Goal: Task Accomplishment & Management: Manage account settings

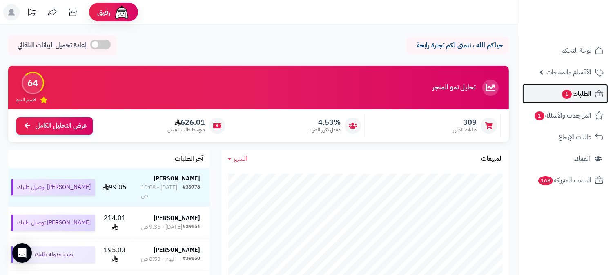
click at [584, 93] on span "الطلبات 1" at bounding box center [576, 93] width 30 height 11
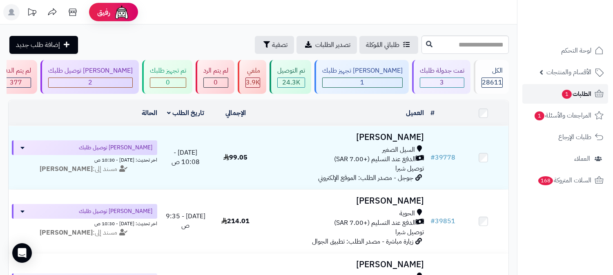
click at [590, 92] on span "الطلبات 1" at bounding box center [576, 93] width 30 height 11
click at [70, 7] on icon at bounding box center [73, 12] width 16 height 16
click at [581, 94] on span "الطلبات 1" at bounding box center [576, 93] width 30 height 11
click at [574, 69] on span "الأقسام والمنتجات" at bounding box center [569, 72] width 45 height 11
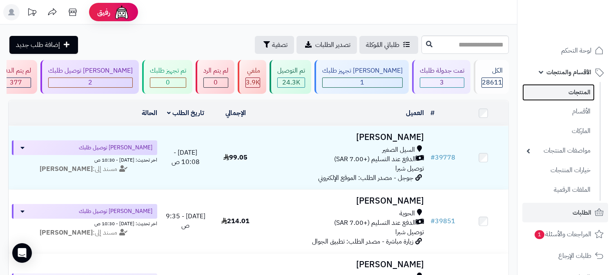
click at [568, 93] on link "المنتجات" at bounding box center [559, 92] width 72 height 17
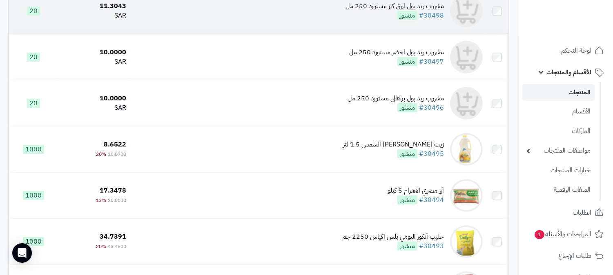
scroll to position [181, 0]
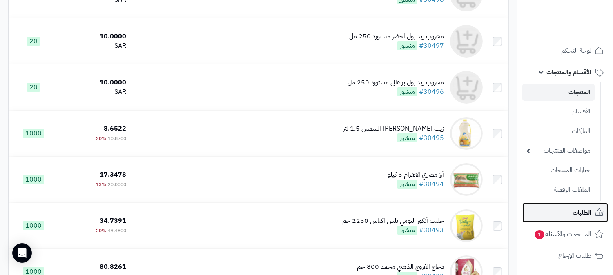
click at [599, 209] on icon at bounding box center [599, 211] width 9 height 7
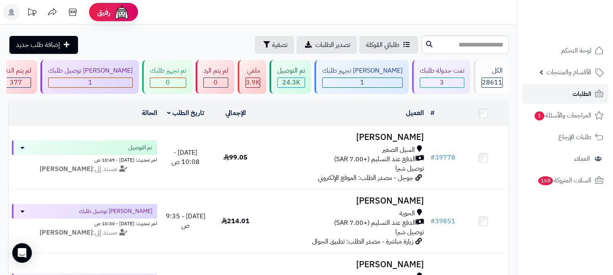
click at [572, 97] on link "الطلبات" at bounding box center [566, 94] width 86 height 20
click at [573, 90] on span "الطلبات" at bounding box center [582, 93] width 19 height 11
click at [556, 111] on span "المراجعات والأسئلة 1" at bounding box center [563, 115] width 57 height 11
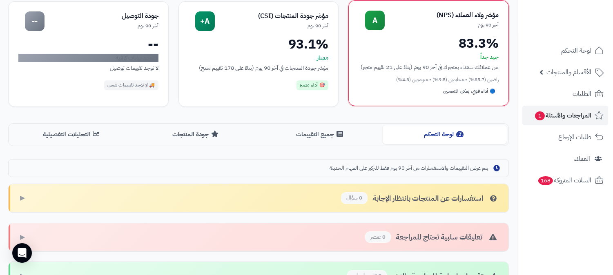
scroll to position [82, 0]
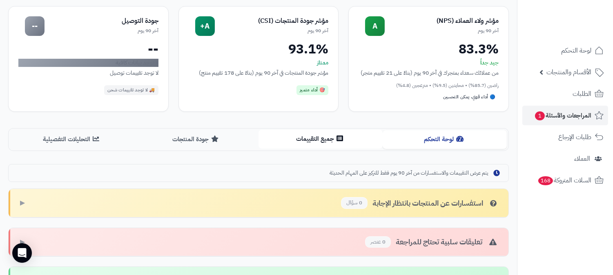
click at [331, 143] on button "جميع التقييمات" at bounding box center [321, 139] width 124 height 18
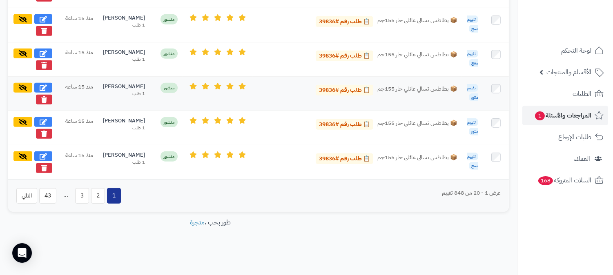
scroll to position [850, 0]
click at [102, 197] on button "2" at bounding box center [98, 196] width 14 height 16
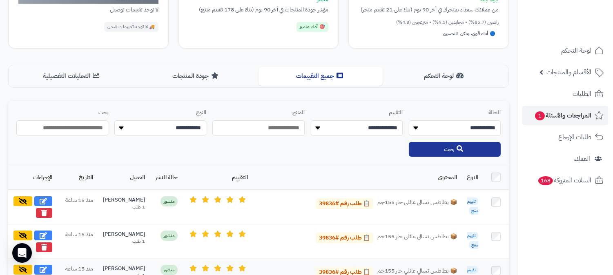
scroll to position [124, 0]
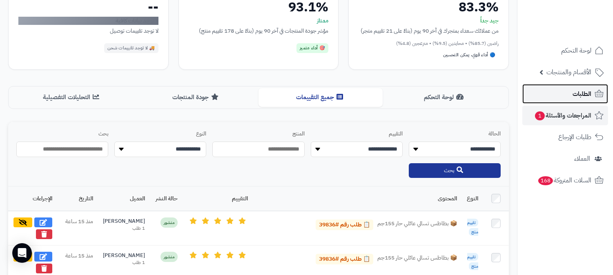
click at [575, 93] on span "الطلبات" at bounding box center [582, 93] width 19 height 11
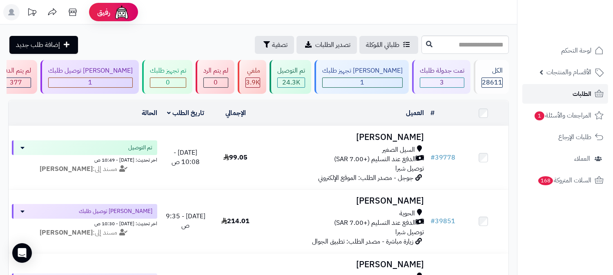
click at [574, 98] on span "الطلبات" at bounding box center [582, 93] width 19 height 11
click at [552, 93] on link "الطلبات" at bounding box center [566, 94] width 86 height 20
click at [582, 92] on span "الطلبات" at bounding box center [582, 93] width 19 height 11
click at [582, 96] on span "الطلبات" at bounding box center [582, 93] width 19 height 11
click at [584, 93] on span "الطلبات" at bounding box center [582, 93] width 19 height 11
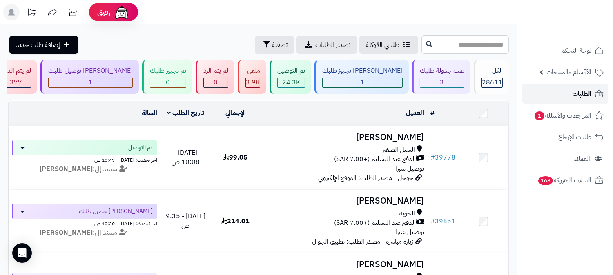
click at [581, 91] on span "الطلبات" at bounding box center [582, 93] width 19 height 11
click at [573, 90] on link "الطلبات" at bounding box center [566, 94] width 86 height 20
click at [582, 91] on span "الطلبات" at bounding box center [582, 93] width 19 height 11
click at [574, 89] on span "الطلبات" at bounding box center [582, 93] width 19 height 11
click at [562, 97] on link "الطلبات" at bounding box center [566, 94] width 86 height 20
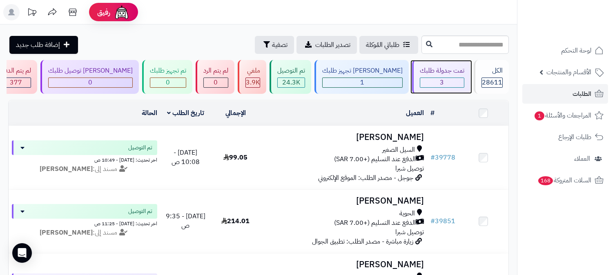
click at [445, 78] on div "3" at bounding box center [443, 82] width 44 height 9
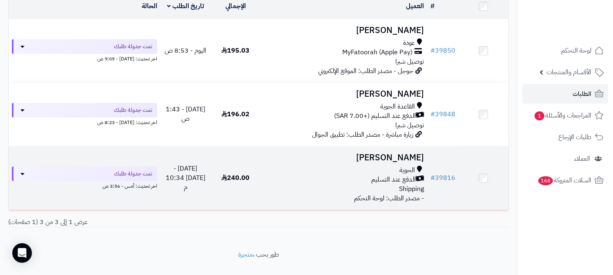
scroll to position [121, 0]
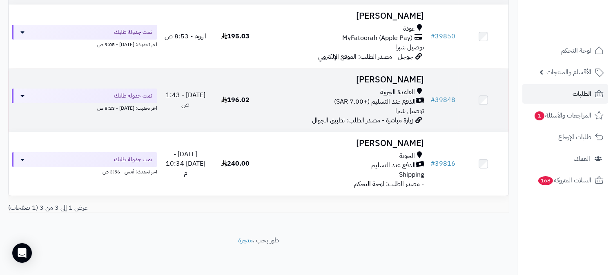
click at [405, 82] on h3 "[PERSON_NAME]" at bounding box center [344, 79] width 160 height 9
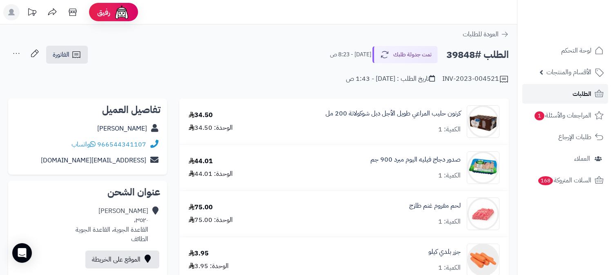
click at [561, 95] on link "الطلبات" at bounding box center [566, 94] width 86 height 20
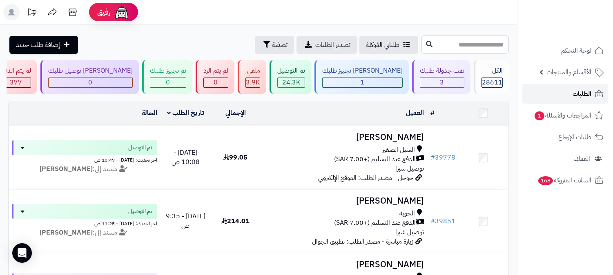
click at [586, 96] on span "الطلبات" at bounding box center [582, 93] width 19 height 11
click at [577, 89] on span "الطلبات" at bounding box center [582, 93] width 19 height 11
click at [594, 88] on link "الطلبات" at bounding box center [566, 94] width 86 height 20
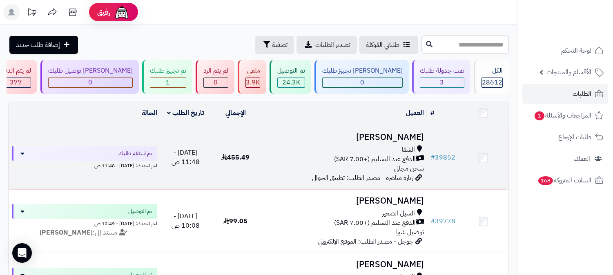
click at [390, 136] on h3 "[PERSON_NAME]" at bounding box center [344, 137] width 160 height 9
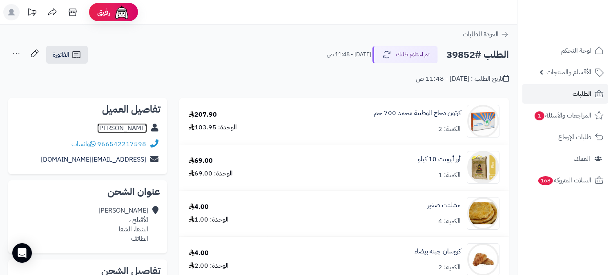
click at [140, 128] on link "فاطمه السفياني" at bounding box center [122, 128] width 50 height 10
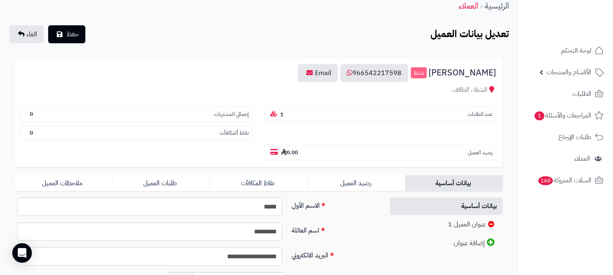
scroll to position [45, 0]
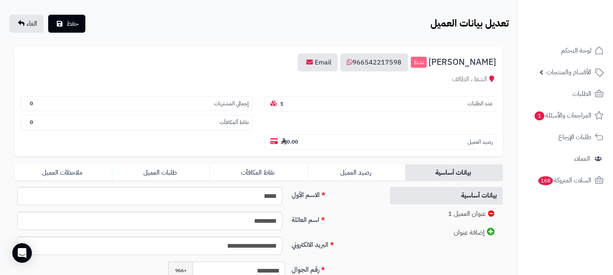
click at [261, 262] on input "*********" at bounding box center [239, 271] width 92 height 18
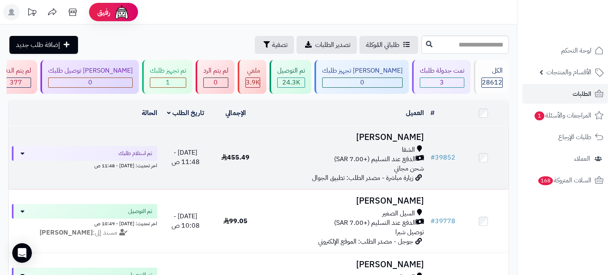
click at [407, 137] on h3 "[PERSON_NAME]" at bounding box center [344, 137] width 160 height 9
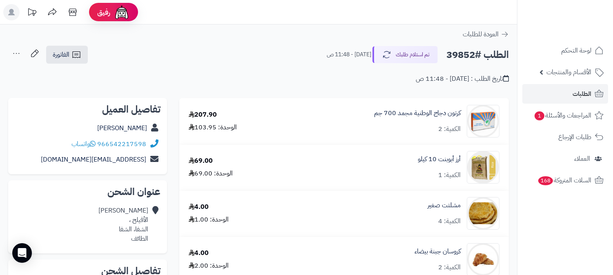
click at [461, 54] on h2 "الطلب #39852" at bounding box center [478, 55] width 63 height 17
copy h2 "39852"
click at [585, 93] on span "الطلبات" at bounding box center [582, 93] width 19 height 11
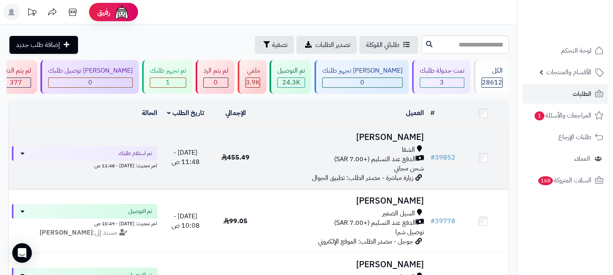
click at [408, 138] on h3 "[PERSON_NAME]" at bounding box center [344, 137] width 160 height 9
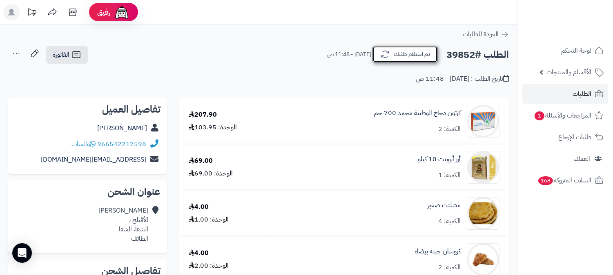
click at [429, 46] on button "تم استلام طلبك" at bounding box center [405, 54] width 65 height 17
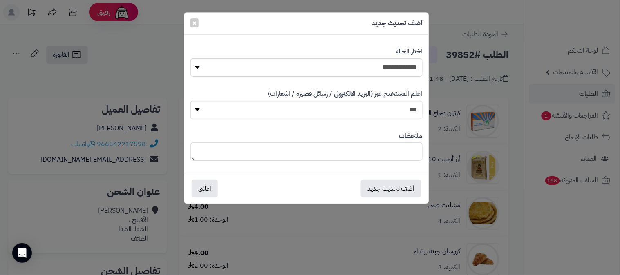
click at [419, 56] on label "اختار الحالة" at bounding box center [409, 51] width 27 height 9
click at [369, 69] on select "**********" at bounding box center [306, 67] width 232 height 18
select select "*"
click at [190, 58] on select "**********" at bounding box center [306, 67] width 232 height 18
click at [382, 153] on textarea at bounding box center [306, 152] width 232 height 18
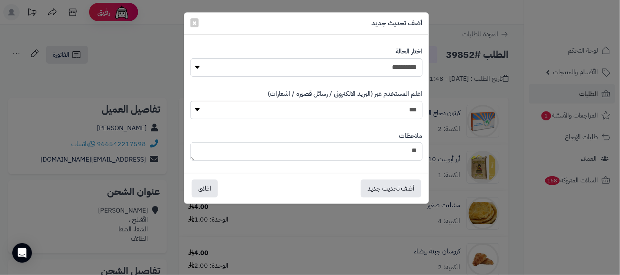
type textarea "*"
type textarea "**********"
click at [389, 179] on div "أضف تحديث جديد اغلاق" at bounding box center [306, 188] width 244 height 31
click at [387, 188] on button "أضف تحديث جديد" at bounding box center [391, 188] width 60 height 18
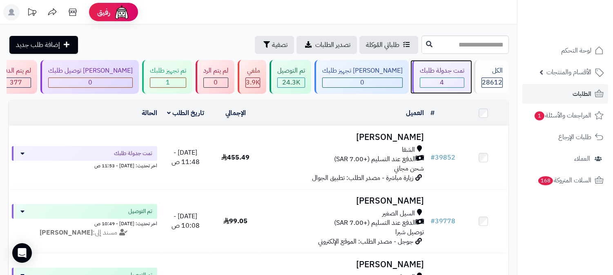
click at [457, 74] on div "تمت جدولة طلبك" at bounding box center [442, 70] width 45 height 9
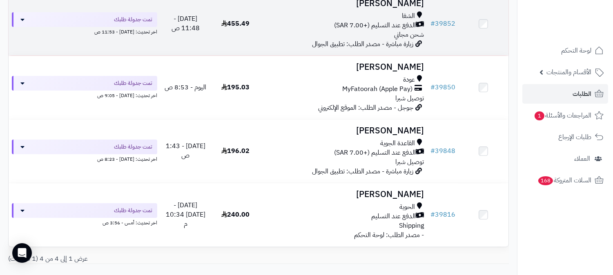
scroll to position [136, 0]
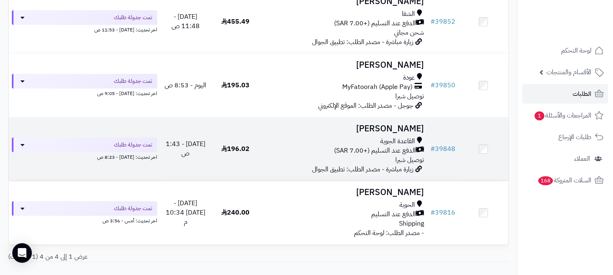
click at [398, 127] on h3 "[PERSON_NAME]" at bounding box center [344, 128] width 160 height 9
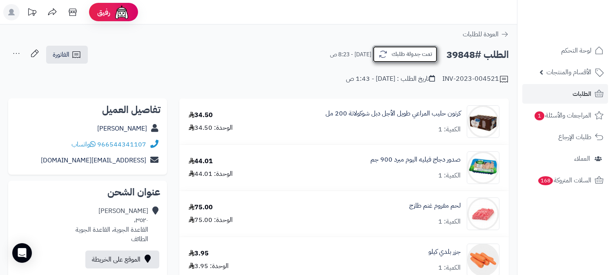
click at [411, 59] on button "تمت جدولة طلبك" at bounding box center [405, 54] width 65 height 17
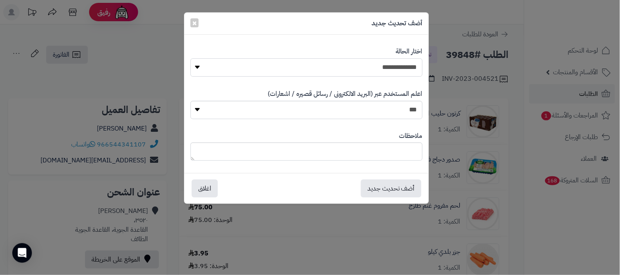
click at [408, 66] on select "**********" at bounding box center [306, 67] width 232 height 18
select select "*"
click at [190, 58] on select "**********" at bounding box center [306, 67] width 232 height 18
click at [398, 184] on button "أضف تحديث جديد" at bounding box center [391, 188] width 60 height 18
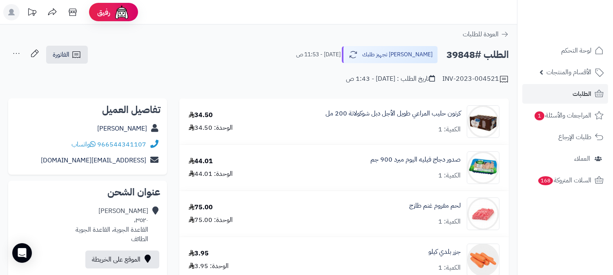
click at [18, 51] on icon at bounding box center [16, 53] width 16 height 16
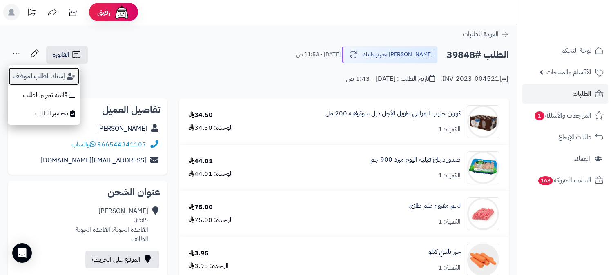
click at [23, 72] on button "إسناد الطلب لموظف" at bounding box center [44, 76] width 72 height 19
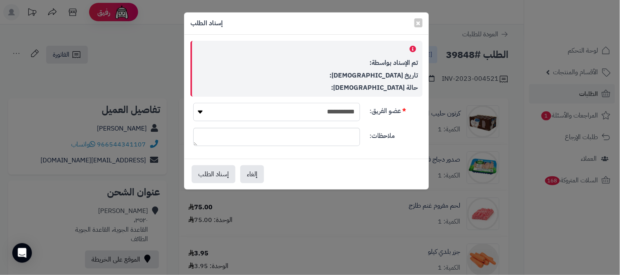
click at [316, 112] on select "**********" at bounding box center [276, 112] width 167 height 18
select select "**"
click at [193, 103] on select "**********" at bounding box center [276, 112] width 167 height 18
click at [219, 179] on button "إسناد الطلب" at bounding box center [214, 174] width 44 height 18
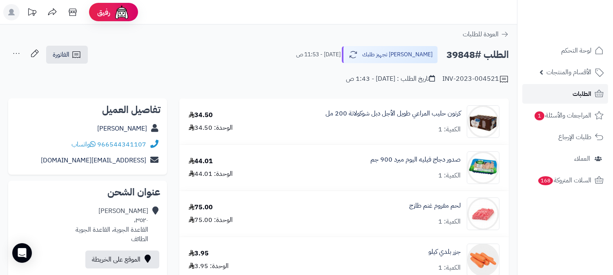
click at [556, 93] on link "الطلبات" at bounding box center [566, 94] width 86 height 20
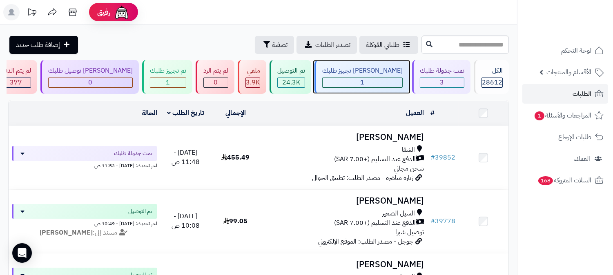
click at [383, 76] on div "جاري تجهيز طلبك 1" at bounding box center [362, 77] width 94 height 34
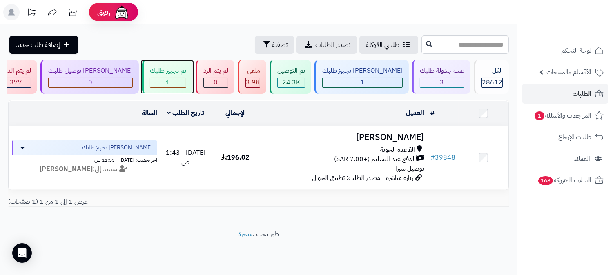
click at [186, 74] on div "تم تجهيز طلبك" at bounding box center [168, 70] width 36 height 9
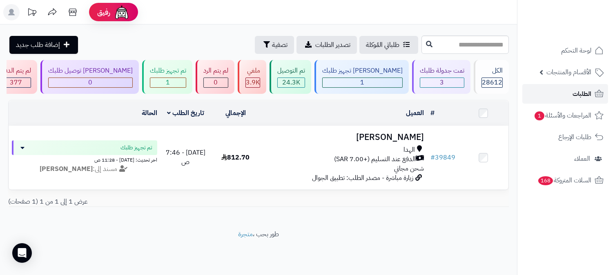
click at [560, 92] on link "الطلبات" at bounding box center [566, 94] width 86 height 20
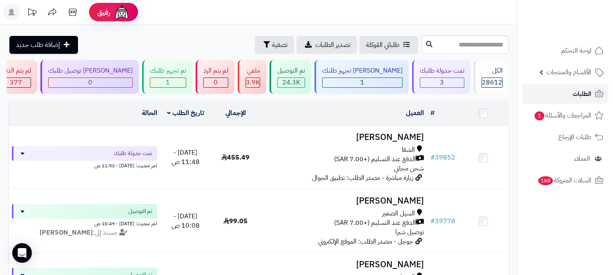
click at [569, 98] on link "الطلبات" at bounding box center [566, 94] width 86 height 20
click at [548, 107] on link "المراجعات والأسئلة 1" at bounding box center [566, 116] width 86 height 20
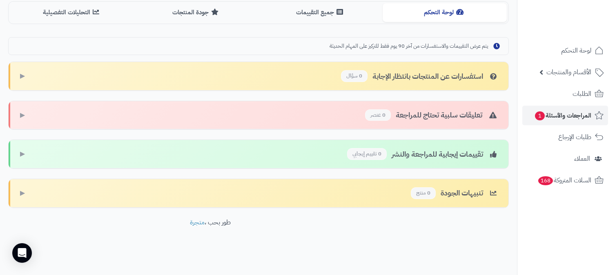
scroll to position [218, 0]
click at [581, 50] on span "لوحة التحكم" at bounding box center [577, 50] width 30 height 11
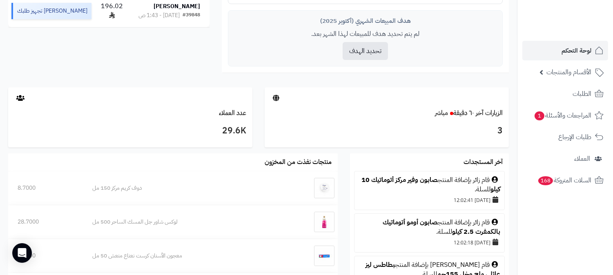
scroll to position [363, 0]
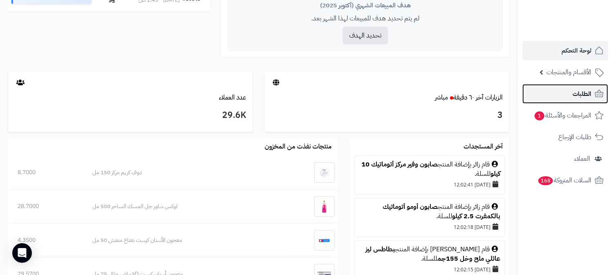
click at [564, 92] on link "الطلبات" at bounding box center [566, 94] width 86 height 20
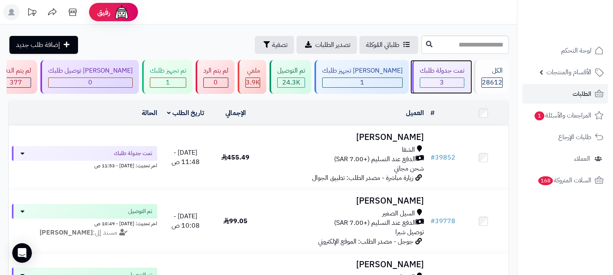
click at [435, 78] on div "3" at bounding box center [443, 82] width 44 height 9
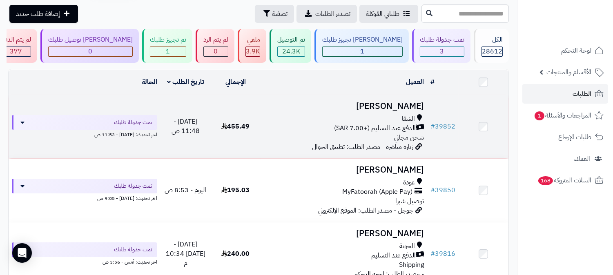
scroll to position [31, 0]
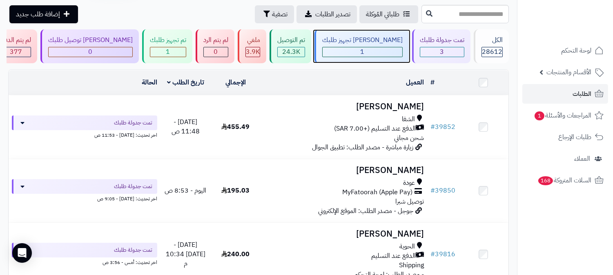
click at [392, 51] on div "1" at bounding box center [363, 51] width 80 height 9
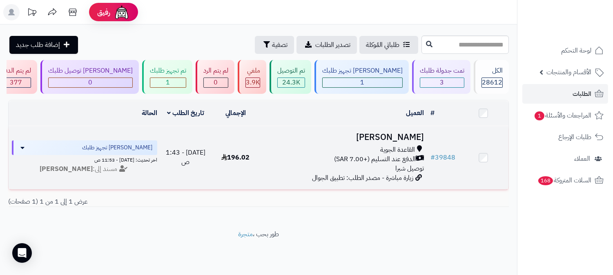
click at [401, 133] on h3 "[PERSON_NAME]" at bounding box center [344, 137] width 160 height 9
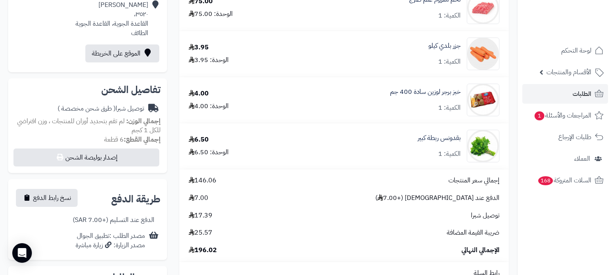
scroll to position [161, 0]
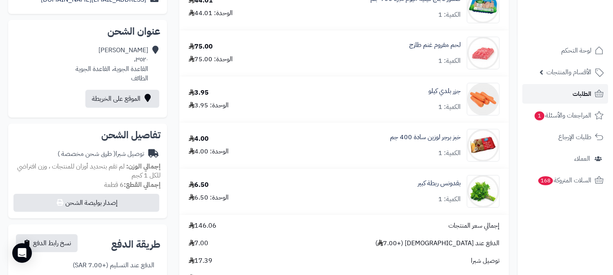
click at [572, 92] on link "الطلبات" at bounding box center [566, 94] width 86 height 20
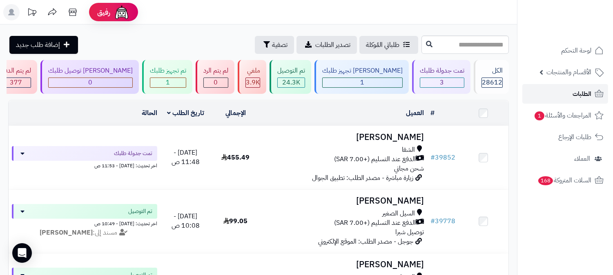
click at [565, 90] on link "الطلبات" at bounding box center [566, 94] width 86 height 20
click at [572, 96] on link "الطلبات" at bounding box center [566, 94] width 86 height 20
click at [586, 92] on span "الطلبات" at bounding box center [582, 93] width 19 height 11
click at [590, 95] on span "الطلبات" at bounding box center [582, 93] width 19 height 11
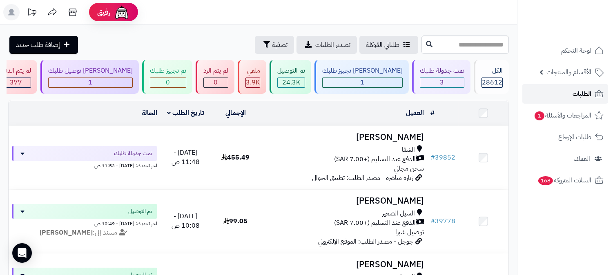
click at [559, 101] on link "الطلبات" at bounding box center [566, 94] width 86 height 20
click at [585, 100] on link "الطلبات" at bounding box center [566, 94] width 86 height 20
click at [581, 97] on span "الطلبات" at bounding box center [582, 93] width 19 height 11
click at [74, 10] on icon at bounding box center [73, 12] width 16 height 16
click at [576, 68] on span "الأقسام والمنتجات" at bounding box center [569, 72] width 45 height 11
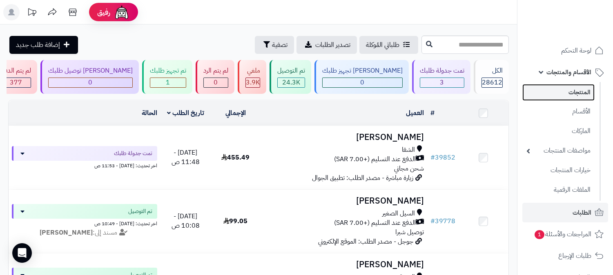
click at [574, 91] on link "المنتجات" at bounding box center [559, 92] width 72 height 17
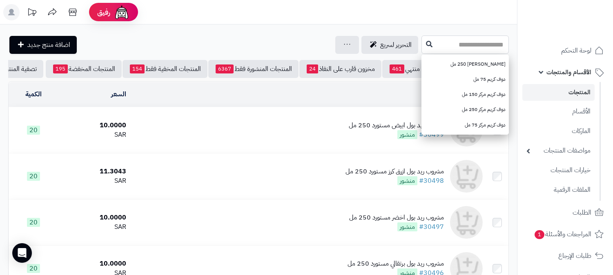
paste input "**********"
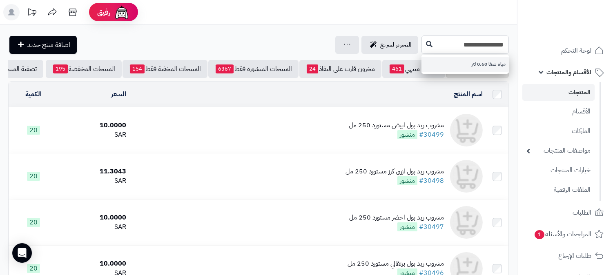
type input "**********"
click at [447, 68] on link "مياه صفا 0.60 لتر" at bounding box center [465, 64] width 87 height 15
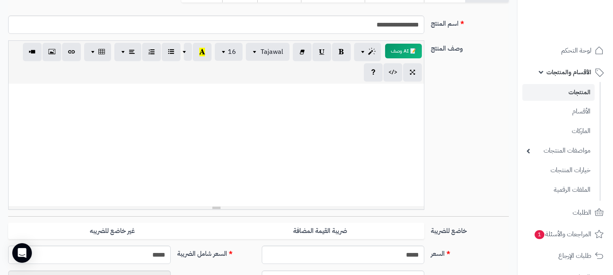
scroll to position [45, 0]
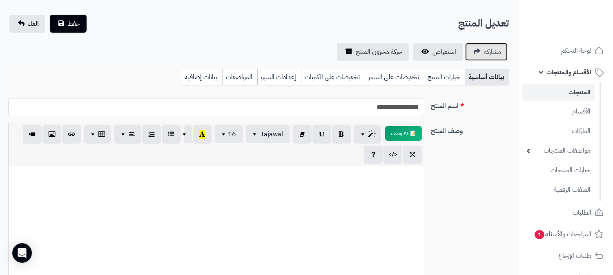
click at [487, 48] on span "مشاركه" at bounding box center [492, 52] width 17 height 10
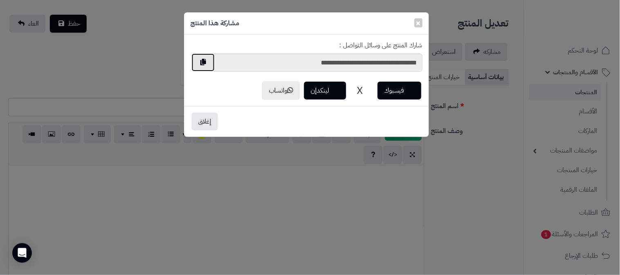
click at [199, 62] on button "button" at bounding box center [203, 63] width 23 height 18
click at [209, 119] on button "إغلاق" at bounding box center [205, 121] width 26 height 18
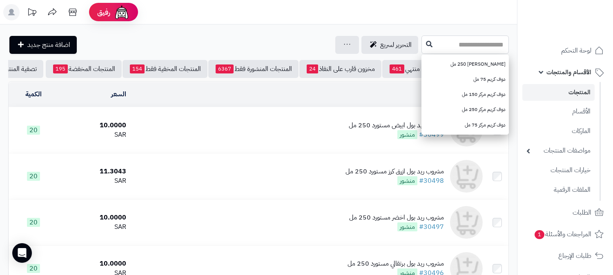
paste input "**********"
click at [432, 36] on input "**********" at bounding box center [465, 45] width 87 height 18
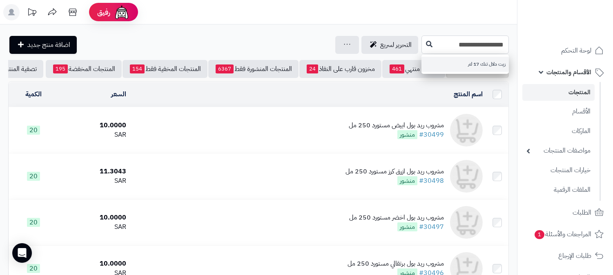
type input "**********"
click at [462, 60] on link "زيت دلال تنك 17 لتر" at bounding box center [465, 64] width 87 height 15
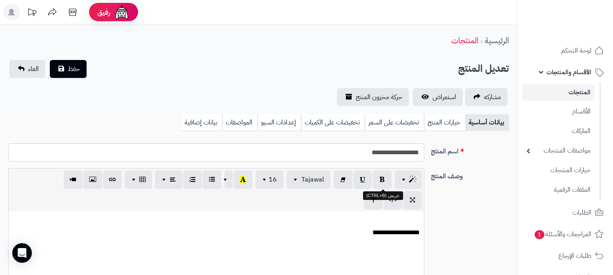
scroll to position [412, 0]
click at [487, 99] on span "مشاركه" at bounding box center [492, 97] width 17 height 10
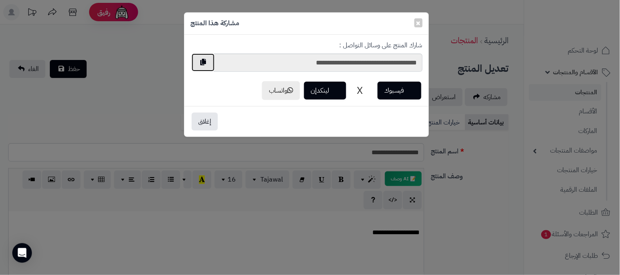
click at [201, 62] on button "button" at bounding box center [203, 63] width 23 height 18
click at [230, 30] on div "× مشاركة هذا المنتج" at bounding box center [306, 24] width 244 height 22
click at [201, 119] on button "إغلاق" at bounding box center [205, 121] width 26 height 18
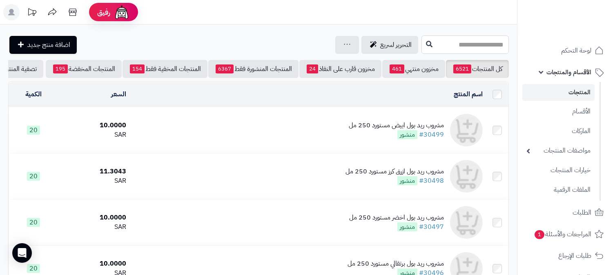
click at [458, 45] on input "text" at bounding box center [465, 45] width 87 height 18
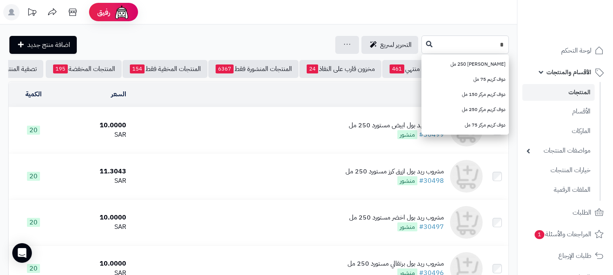
type input "*"
paste input "**********"
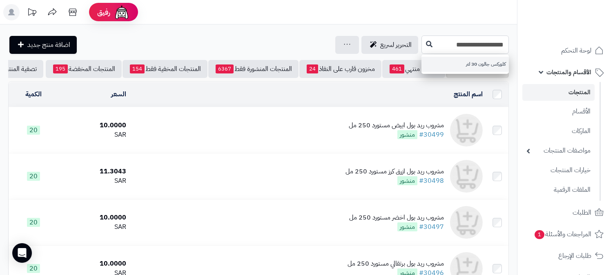
type input "**********"
click at [489, 62] on link "كلوركس جالون 30 لتر" at bounding box center [465, 64] width 87 height 15
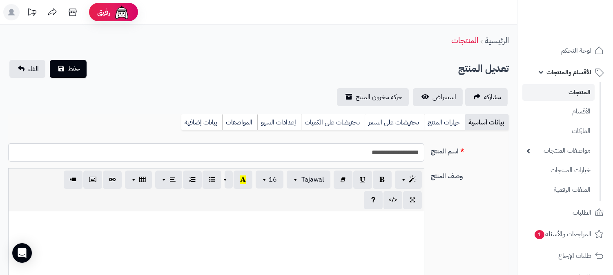
scroll to position [817, 0]
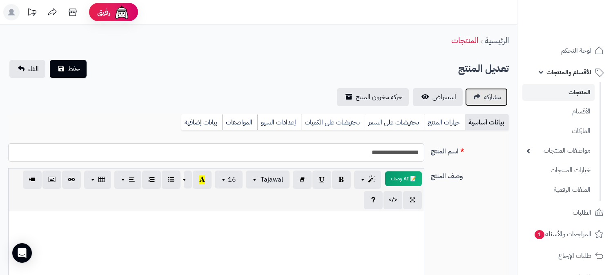
click at [484, 98] on span "مشاركه" at bounding box center [492, 97] width 17 height 10
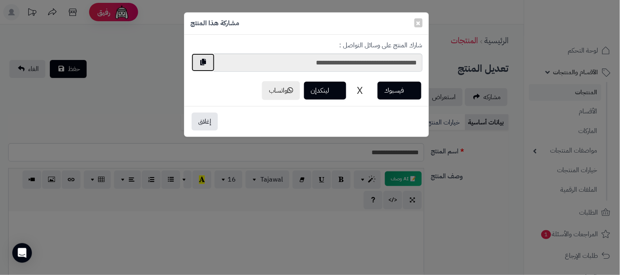
click at [203, 57] on button "button" at bounding box center [203, 63] width 23 height 18
click at [196, 121] on button "إغلاق" at bounding box center [205, 121] width 26 height 18
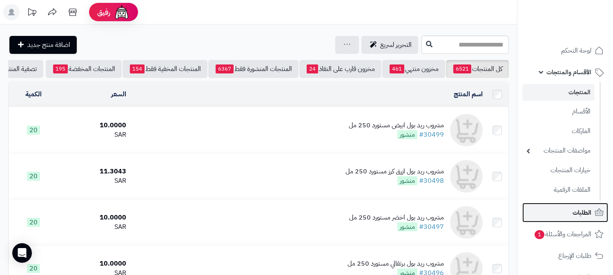
click at [579, 212] on span "الطلبات" at bounding box center [582, 212] width 19 height 11
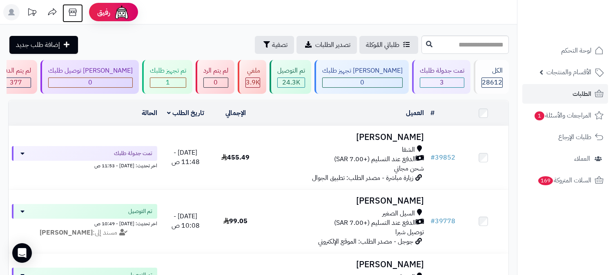
click at [67, 15] on icon at bounding box center [73, 12] width 16 height 16
click at [589, 94] on span "الطلبات" at bounding box center [582, 93] width 19 height 11
click at [447, 83] on div "3" at bounding box center [443, 82] width 44 height 9
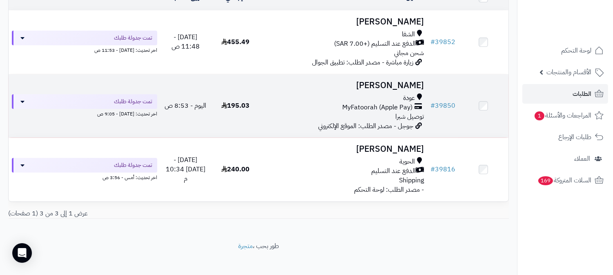
scroll to position [121, 0]
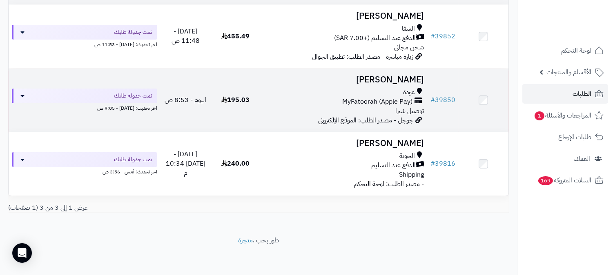
click at [397, 78] on h3 "[PERSON_NAME]" at bounding box center [344, 79] width 160 height 9
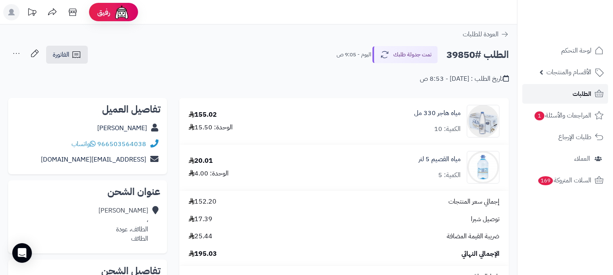
click at [575, 101] on link "الطلبات" at bounding box center [566, 94] width 86 height 20
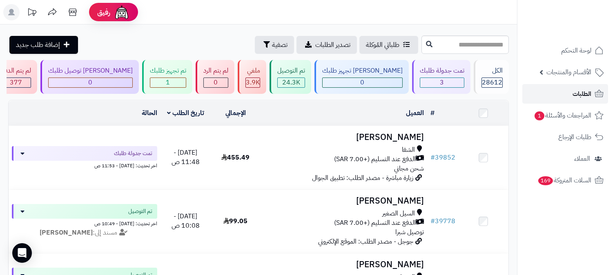
click at [575, 101] on link "الطلبات" at bounding box center [566, 94] width 86 height 20
click at [574, 91] on span "الطلبات" at bounding box center [582, 93] width 19 height 11
click at [579, 86] on link "الطلبات" at bounding box center [566, 94] width 86 height 20
click at [578, 93] on span "الطلبات" at bounding box center [582, 93] width 19 height 11
click at [563, 91] on link "الطلبات" at bounding box center [566, 94] width 86 height 20
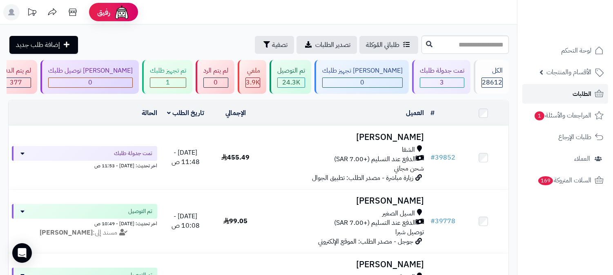
click at [581, 94] on span "الطلبات" at bounding box center [582, 93] width 19 height 11
click at [582, 97] on span "الطلبات" at bounding box center [582, 93] width 19 height 11
click at [580, 92] on span "الطلبات" at bounding box center [582, 93] width 19 height 11
click at [582, 94] on span "الطلبات" at bounding box center [582, 93] width 19 height 11
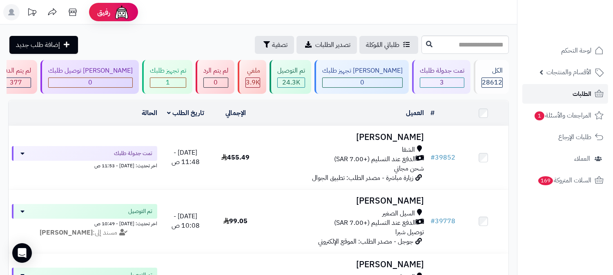
click at [582, 94] on span "الطلبات" at bounding box center [582, 93] width 19 height 11
click at [591, 93] on span "الطلبات" at bounding box center [582, 93] width 19 height 11
click at [581, 97] on span "الطلبات" at bounding box center [582, 93] width 19 height 11
click at [588, 92] on span "الطلبات" at bounding box center [582, 93] width 19 height 11
click at [571, 94] on link "الطلبات" at bounding box center [566, 94] width 86 height 20
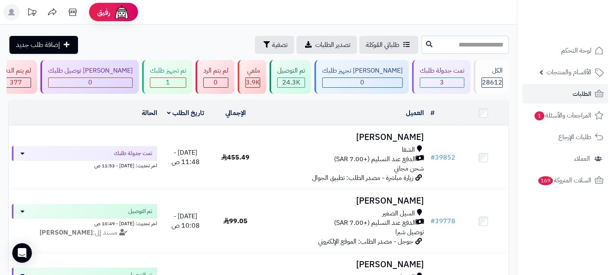
click at [577, 240] on nav "لوحة التحكم الأقسام والمنتجات المنتجات الأقسام الماركات مواصفات المنتجات مواصفا…" at bounding box center [565, 147] width 96 height 275
click at [579, 90] on span "الطلبات" at bounding box center [582, 93] width 19 height 11
click at [563, 100] on link "الطلبات" at bounding box center [566, 94] width 86 height 20
click at [588, 95] on span "الطلبات" at bounding box center [582, 93] width 19 height 11
click at [579, 93] on span "الطلبات" at bounding box center [582, 93] width 19 height 11
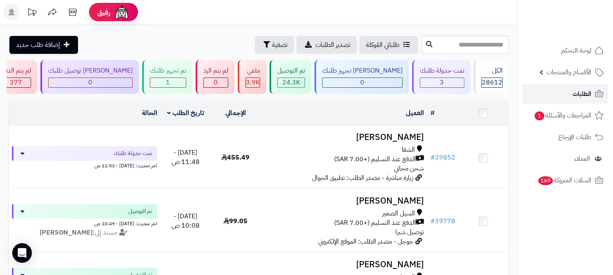
click at [575, 97] on span "الطلبات" at bounding box center [582, 93] width 19 height 11
click at [583, 92] on span "الطلبات" at bounding box center [582, 93] width 19 height 11
click at [597, 94] on icon at bounding box center [599, 93] width 9 height 7
click at [564, 93] on link "الطلبات" at bounding box center [566, 94] width 86 height 20
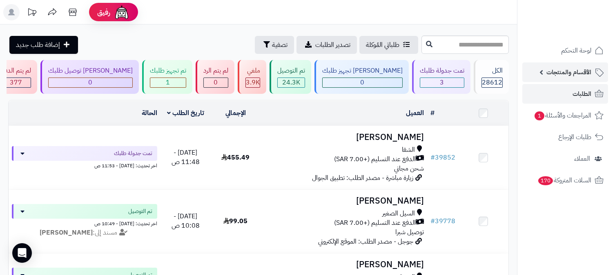
click at [567, 68] on span "الأقسام والمنتجات" at bounding box center [569, 72] width 45 height 11
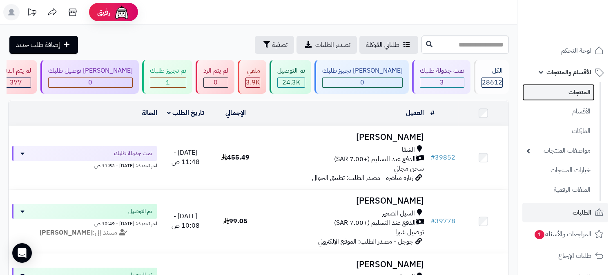
click at [565, 91] on link "المنتجات" at bounding box center [559, 92] width 72 height 17
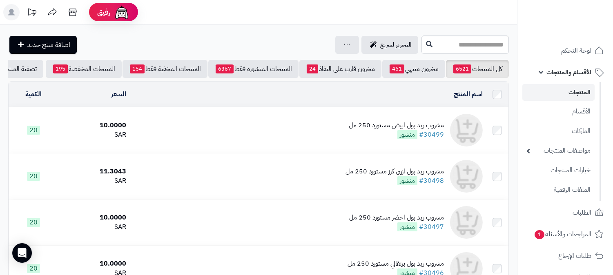
click at [387, 129] on div "مشروب ريد بول ابيض مستورد 250 مل" at bounding box center [396, 125] width 95 height 9
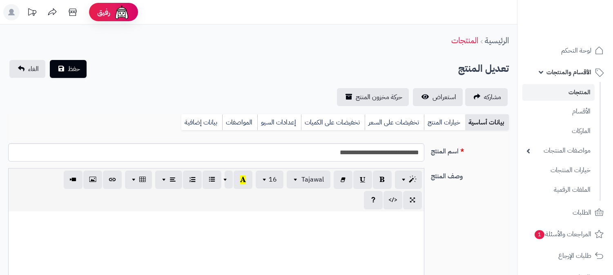
select select
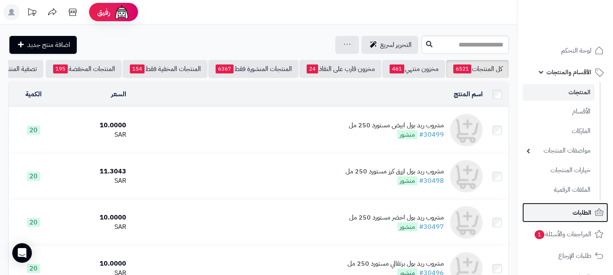
click at [569, 211] on link "الطلبات" at bounding box center [566, 213] width 86 height 20
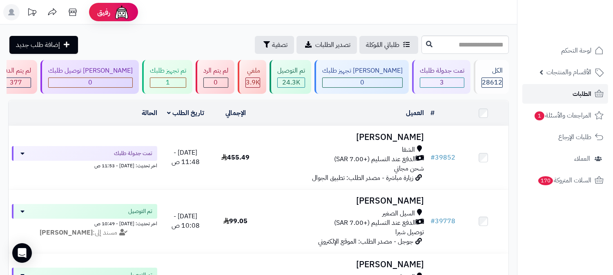
click at [572, 93] on link "الطلبات" at bounding box center [566, 94] width 86 height 20
click at [574, 96] on span "الطلبات" at bounding box center [582, 93] width 19 height 11
click at [555, 114] on span "المراجعات والأسئلة 1" at bounding box center [563, 115] width 57 height 11
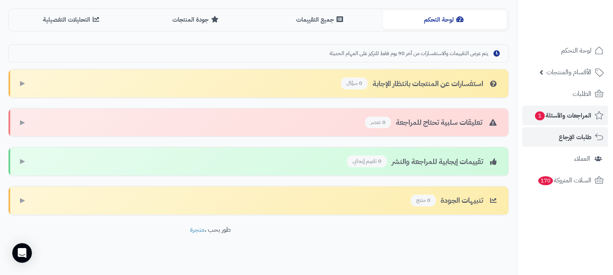
scroll to position [218, 0]
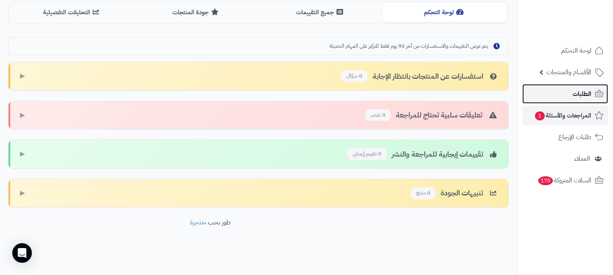
click at [576, 90] on span "الطلبات" at bounding box center [582, 93] width 19 height 11
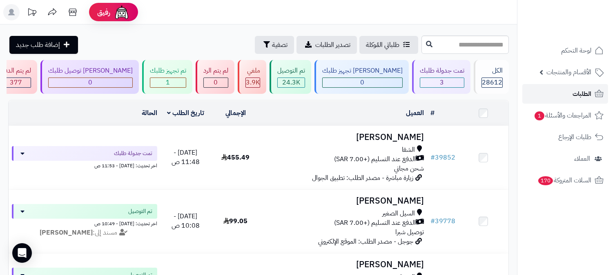
click at [577, 92] on span "الطلبات" at bounding box center [582, 93] width 19 height 11
click at [573, 92] on span "الطلبات" at bounding box center [582, 93] width 19 height 11
click at [598, 94] on icon at bounding box center [600, 94] width 10 height 10
click at [567, 93] on link "الطلبات" at bounding box center [566, 94] width 86 height 20
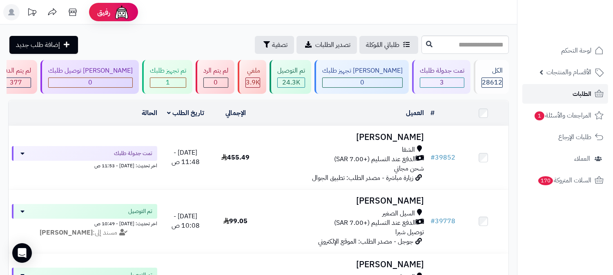
click at [567, 93] on link "الطلبات" at bounding box center [566, 94] width 86 height 20
click at [576, 92] on span "الطلبات" at bounding box center [582, 93] width 19 height 11
click at [588, 92] on span "الطلبات" at bounding box center [582, 93] width 19 height 11
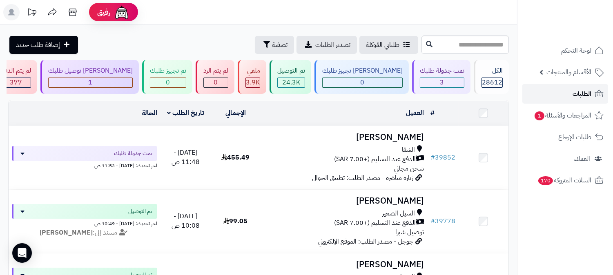
click at [590, 90] on span "الطلبات" at bounding box center [582, 93] width 19 height 11
click at [581, 93] on span "الطلبات" at bounding box center [582, 93] width 19 height 11
click at [579, 92] on span "الطلبات" at bounding box center [582, 93] width 19 height 11
click at [584, 90] on span "الطلبات" at bounding box center [582, 93] width 19 height 11
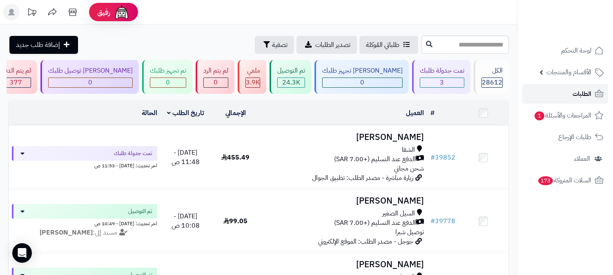
click at [575, 92] on span "الطلبات" at bounding box center [582, 93] width 19 height 11
click at [579, 89] on span "الطلبات" at bounding box center [582, 93] width 19 height 11
click at [562, 85] on link "الطلبات" at bounding box center [566, 94] width 86 height 20
click at [560, 96] on link "الطلبات" at bounding box center [566, 94] width 86 height 20
click at [582, 97] on span "الطلبات" at bounding box center [582, 93] width 19 height 11
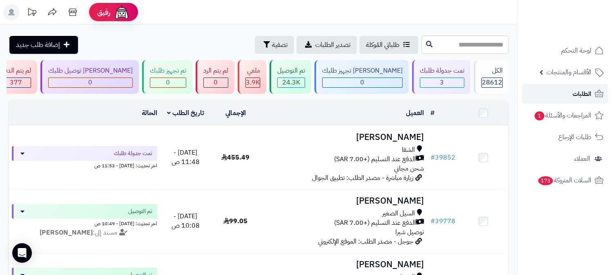
click at [586, 91] on span "الطلبات" at bounding box center [582, 93] width 19 height 11
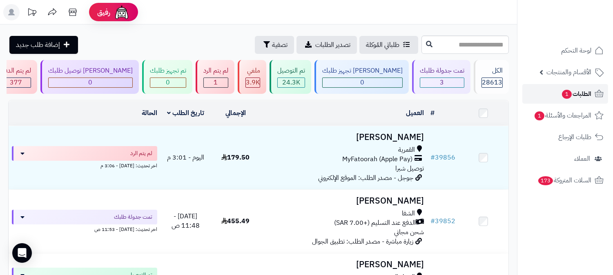
click at [587, 93] on span "الطلبات 1" at bounding box center [576, 93] width 30 height 11
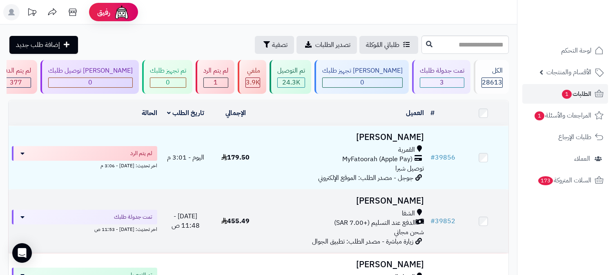
click at [411, 200] on h3 "[PERSON_NAME]" at bounding box center [344, 201] width 160 height 9
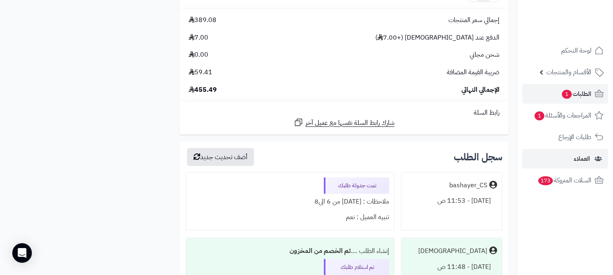
scroll to position [916, 0]
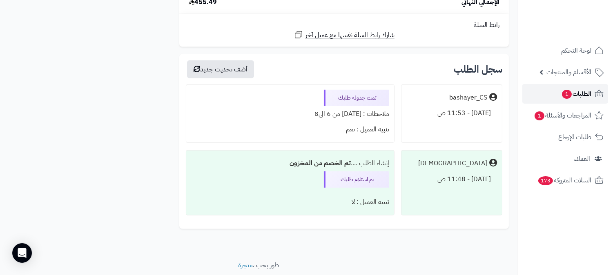
click at [573, 92] on span "الطلبات 1" at bounding box center [576, 93] width 30 height 11
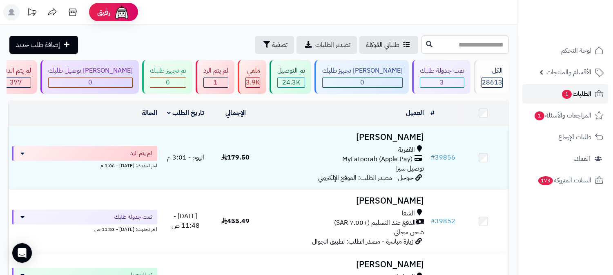
click at [574, 91] on span "الطلبات 1" at bounding box center [576, 93] width 30 height 11
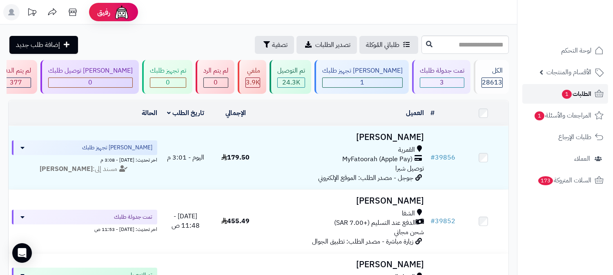
click at [574, 91] on span "الطلبات 1" at bounding box center [576, 93] width 30 height 11
click at [566, 93] on span "1" at bounding box center [567, 94] width 10 height 9
click at [571, 100] on link "الطلبات 1" at bounding box center [566, 94] width 86 height 20
click at [582, 86] on link "الطلبات 1" at bounding box center [566, 94] width 86 height 20
click at [575, 93] on span "الطلبات 1" at bounding box center [576, 93] width 30 height 11
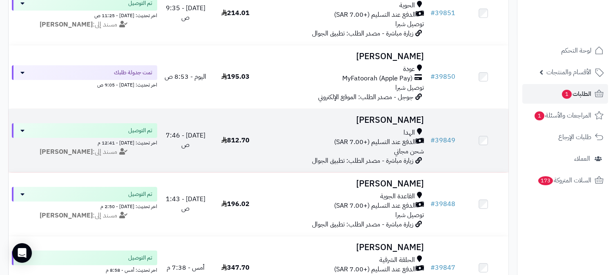
scroll to position [363, 0]
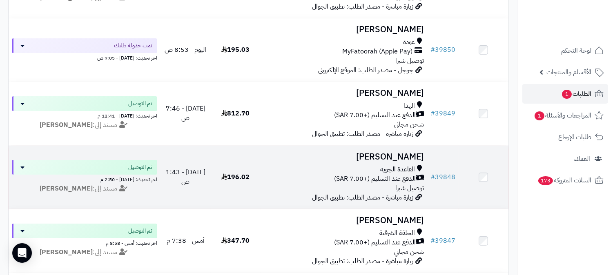
click at [400, 158] on h3 "[PERSON_NAME]" at bounding box center [344, 156] width 160 height 9
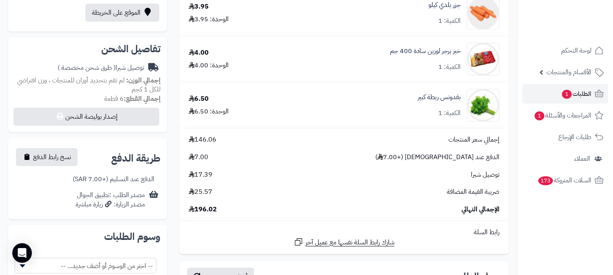
scroll to position [272, 0]
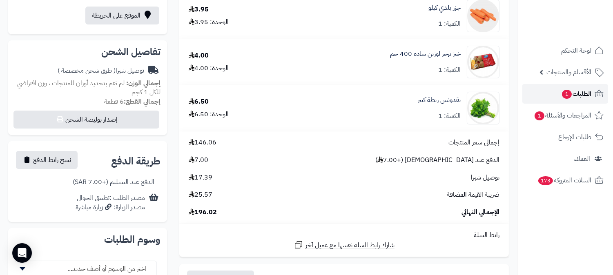
click at [589, 88] on span "الطلبات 1" at bounding box center [576, 93] width 30 height 11
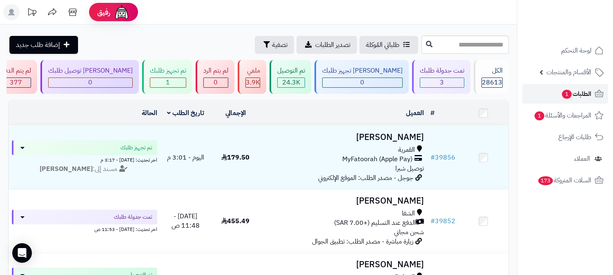
click at [586, 88] on span "الطلبات 1" at bounding box center [576, 93] width 30 height 11
click at [587, 91] on span "الطلبات 1" at bounding box center [576, 93] width 30 height 11
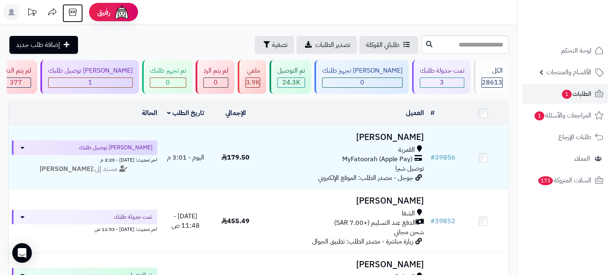
click at [70, 15] on icon at bounding box center [73, 12] width 8 height 7
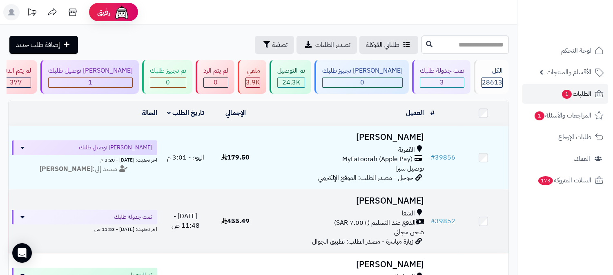
click at [403, 199] on h3 "[PERSON_NAME]" at bounding box center [344, 201] width 160 height 9
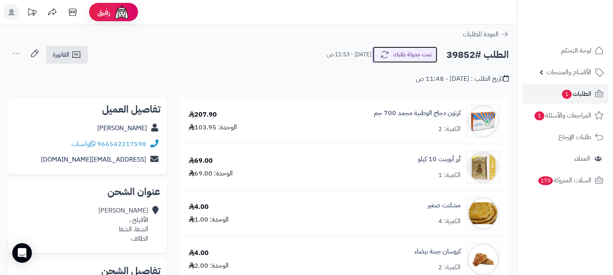
click at [402, 63] on button "تمت جدولة طلبك" at bounding box center [405, 54] width 65 height 17
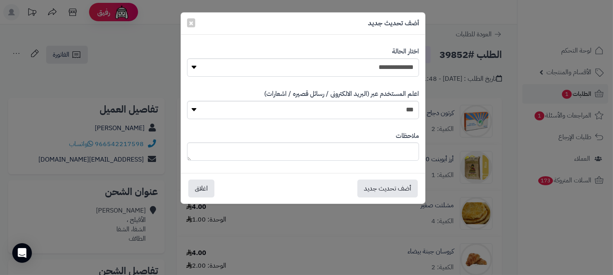
click at [407, 101] on select "*** **" at bounding box center [303, 110] width 232 height 18
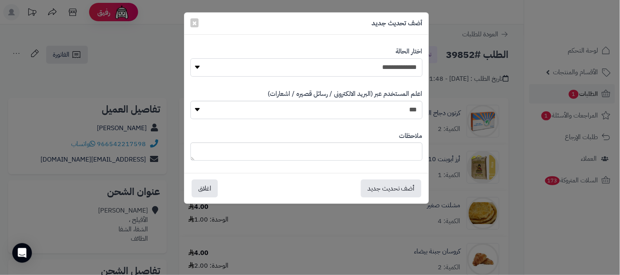
click at [392, 71] on select "**********" at bounding box center [306, 67] width 232 height 18
select select "*"
click at [190, 58] on select "**********" at bounding box center [306, 67] width 232 height 18
click at [389, 187] on button "أضف تحديث جديد" at bounding box center [391, 188] width 60 height 18
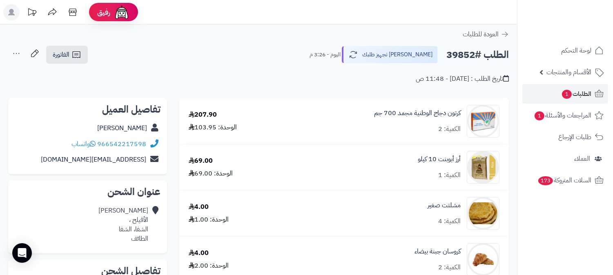
click at [15, 50] on icon at bounding box center [16, 53] width 16 height 16
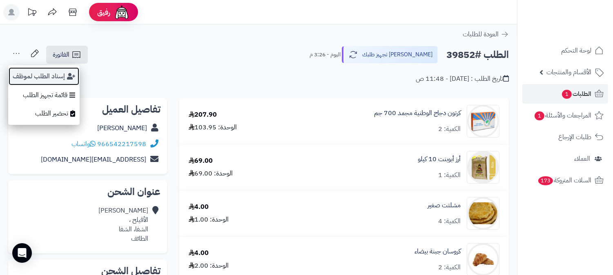
click at [26, 68] on button "إسناد الطلب لموظف" at bounding box center [44, 76] width 72 height 19
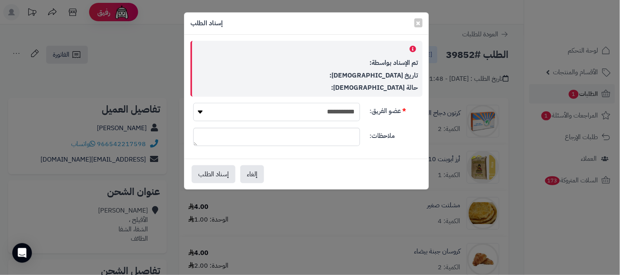
click at [309, 108] on select "**********" at bounding box center [276, 112] width 167 height 18
select select "**"
click at [193, 103] on select "**********" at bounding box center [276, 112] width 167 height 18
click at [207, 172] on button "إسناد الطلب" at bounding box center [214, 174] width 44 height 18
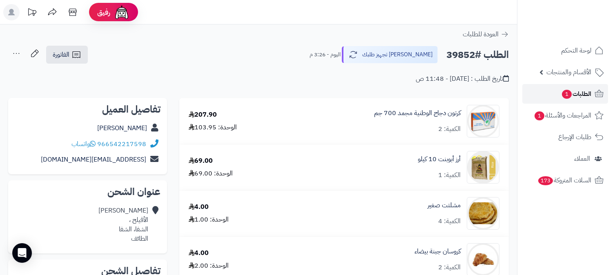
click at [582, 96] on span "الطلبات 1" at bounding box center [576, 93] width 30 height 11
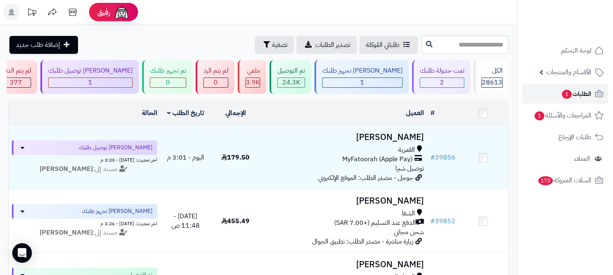
click at [569, 87] on link "الطلبات 1" at bounding box center [566, 94] width 86 height 20
click at [566, 91] on span "1" at bounding box center [567, 94] width 10 height 9
click at [583, 91] on span "الطلبات 1" at bounding box center [576, 93] width 30 height 11
click at [582, 92] on span "الطلبات 1" at bounding box center [576, 93] width 30 height 11
click at [578, 92] on span "الطلبات 1" at bounding box center [576, 93] width 30 height 11
